Goal: Obtain resource: Download file/media

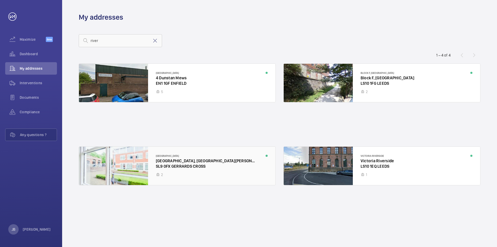
type input "river"
click at [174, 161] on div at bounding box center [177, 166] width 197 height 38
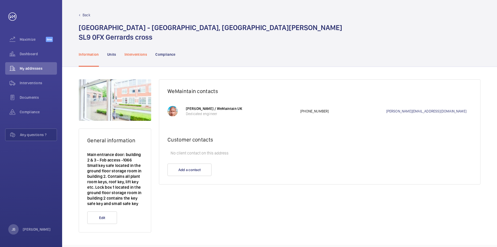
click at [132, 55] on p "Interventions" at bounding box center [136, 54] width 23 height 5
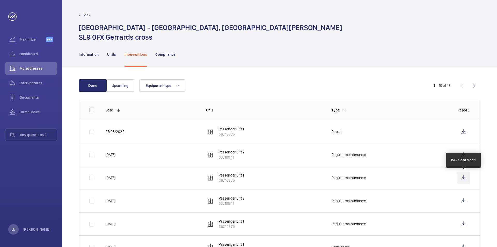
click at [464, 176] on wm-front-icon-button at bounding box center [464, 177] width 12 height 12
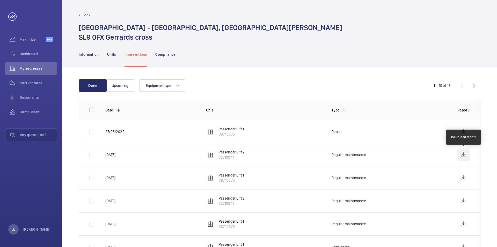
click at [464, 156] on wm-front-icon-button at bounding box center [464, 154] width 12 height 12
